Goal: Task Accomplishment & Management: Manage account settings

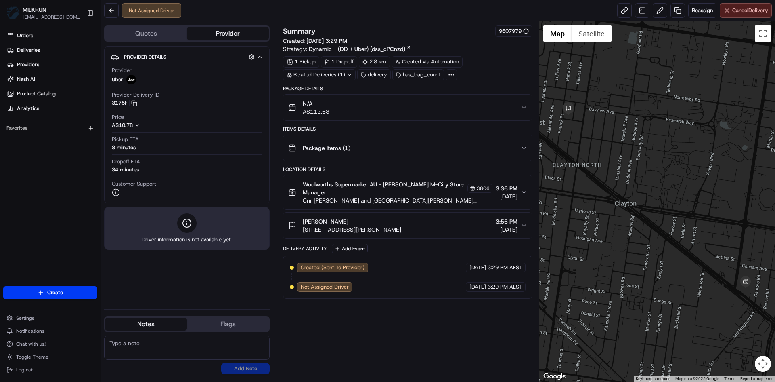
click at [739, 11] on span "Cancel Delivery" at bounding box center [750, 10] width 36 height 7
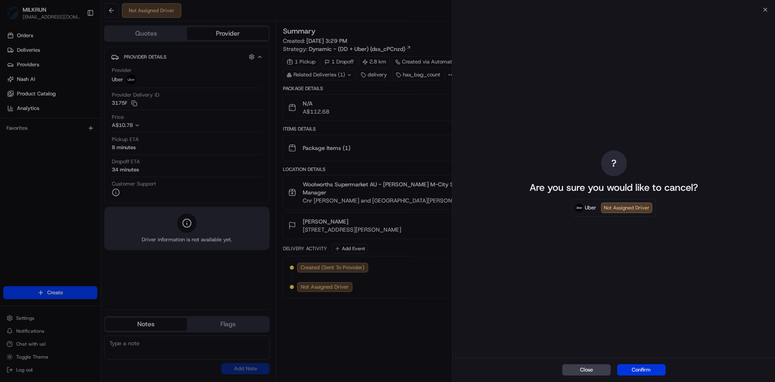
click at [634, 371] on button "Confirm" at bounding box center [641, 369] width 48 height 11
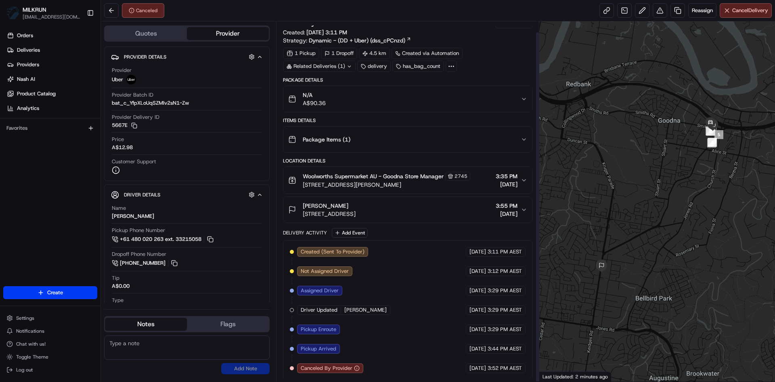
scroll to position [11, 0]
